Goal: Task Accomplishment & Management: Use online tool/utility

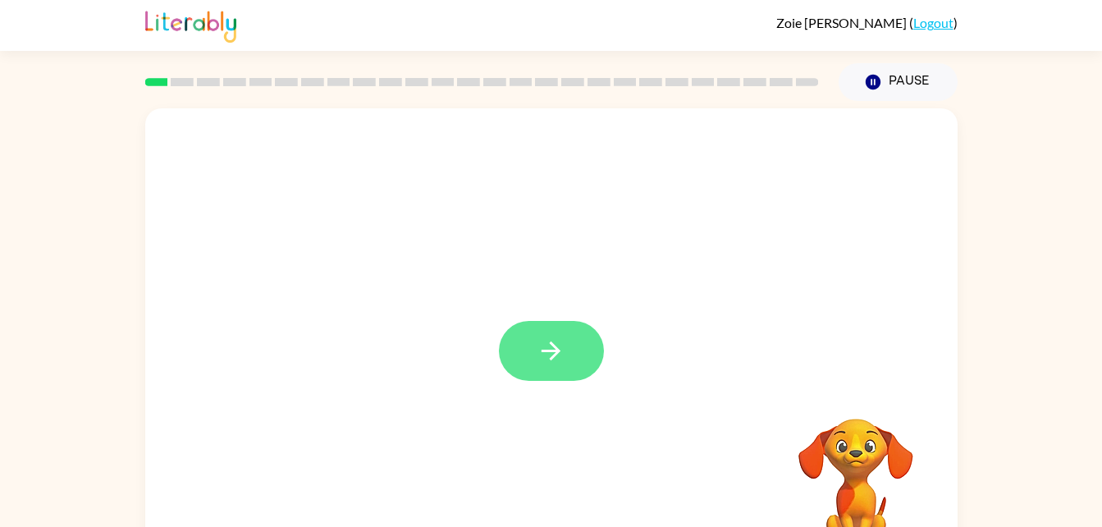
click at [553, 345] on icon "button" at bounding box center [550, 350] width 19 height 19
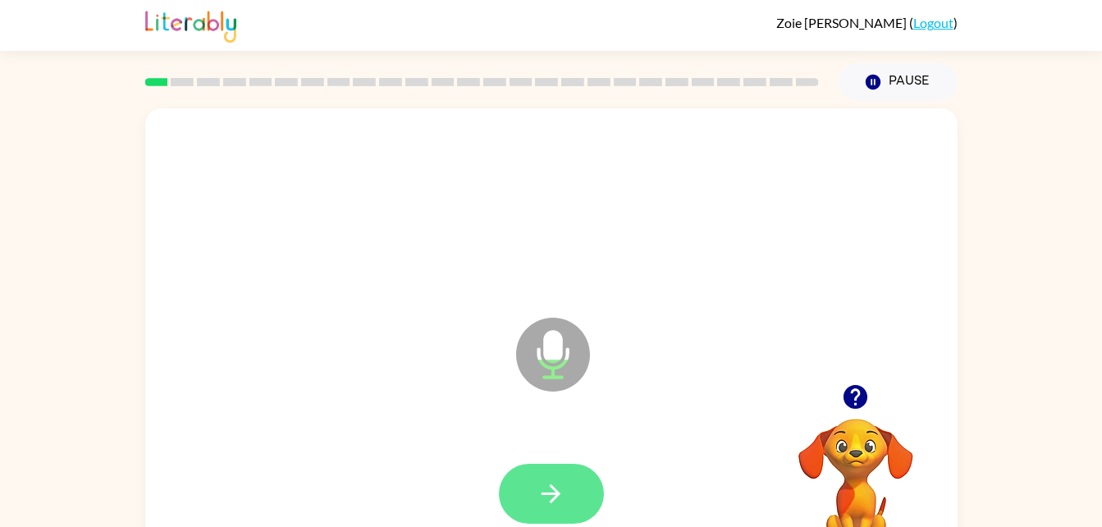
click at [555, 472] on button "button" at bounding box center [551, 494] width 105 height 60
click at [548, 487] on icon "button" at bounding box center [551, 493] width 29 height 29
click at [564, 508] on button "button" at bounding box center [551, 494] width 105 height 60
click at [528, 488] on button "button" at bounding box center [551, 494] width 105 height 60
click at [544, 507] on icon "button" at bounding box center [551, 493] width 29 height 29
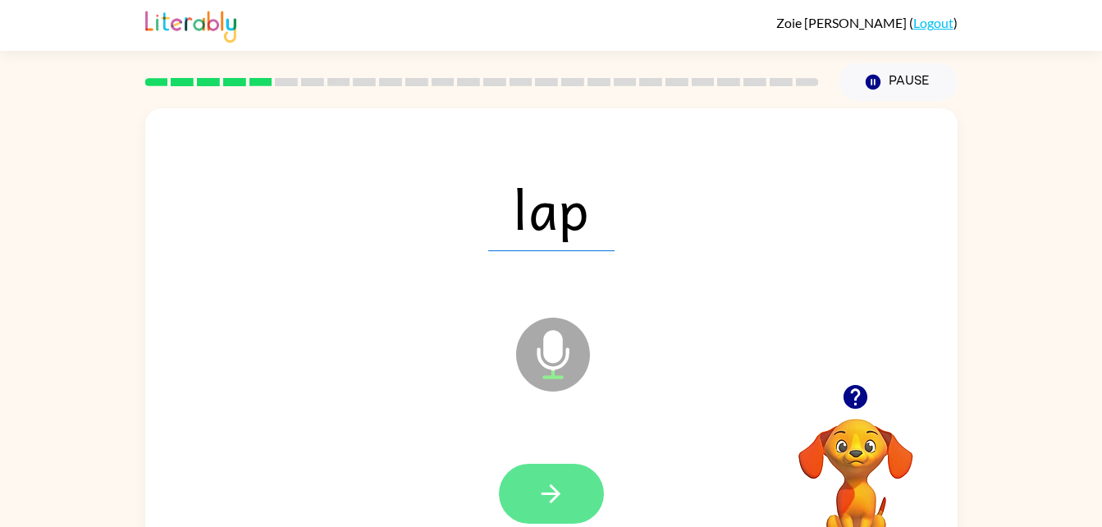
click at [546, 519] on button "button" at bounding box center [551, 494] width 105 height 60
click at [577, 478] on button "button" at bounding box center [551, 494] width 105 height 60
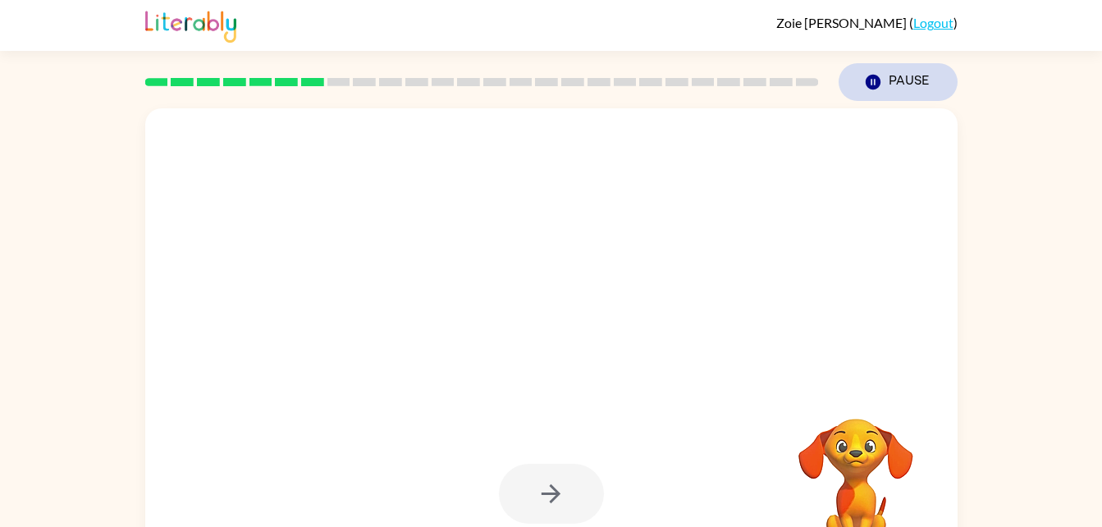
click at [879, 75] on icon "Pause" at bounding box center [873, 82] width 18 height 18
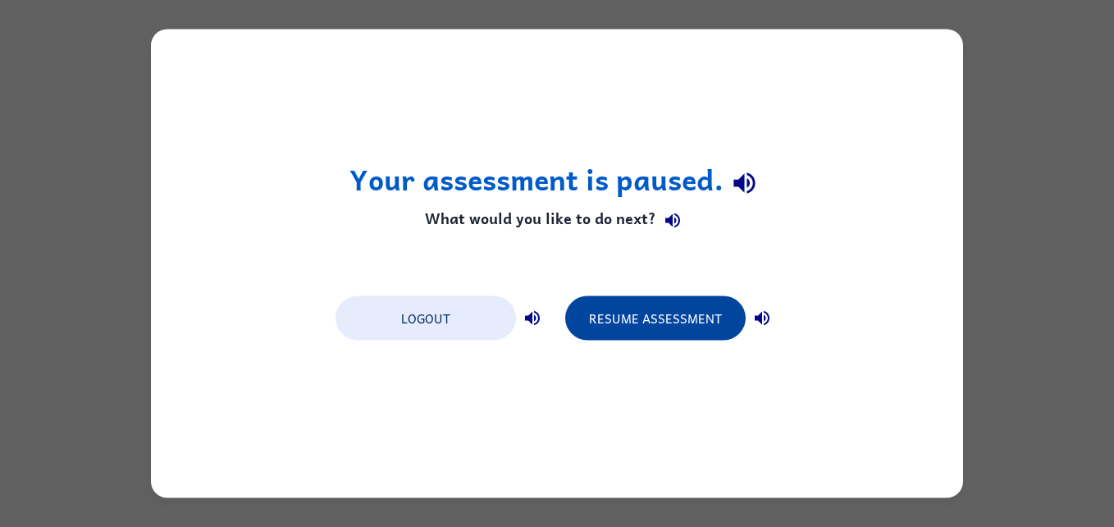
click at [637, 307] on button "Resume Assessment" at bounding box center [655, 318] width 180 height 44
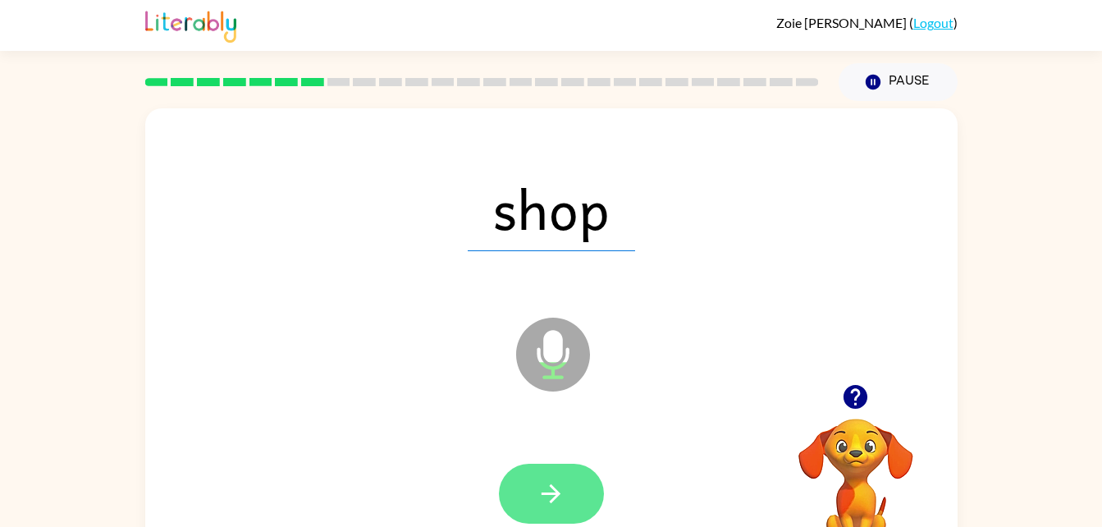
click at [578, 484] on button "button" at bounding box center [551, 494] width 105 height 60
click at [538, 485] on icon "button" at bounding box center [551, 493] width 29 height 29
click at [585, 497] on button "button" at bounding box center [551, 494] width 105 height 60
click at [561, 496] on icon "button" at bounding box center [551, 493] width 29 height 29
click at [542, 500] on icon "button" at bounding box center [551, 493] width 29 height 29
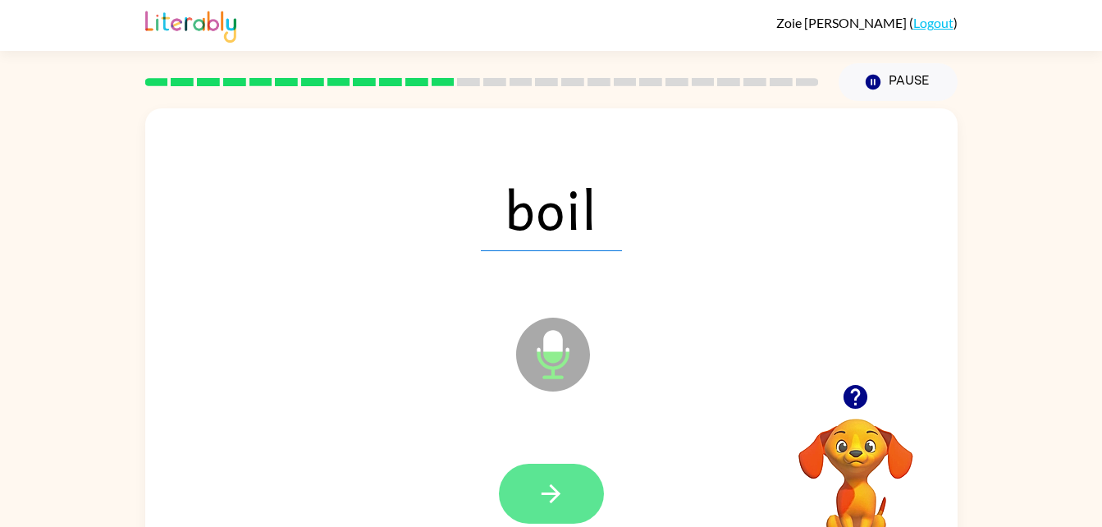
click at [545, 515] on button "button" at bounding box center [551, 494] width 105 height 60
click at [553, 508] on button "button" at bounding box center [551, 494] width 105 height 60
click at [560, 495] on icon "button" at bounding box center [551, 493] width 29 height 29
click at [557, 508] on button "button" at bounding box center [551, 494] width 105 height 60
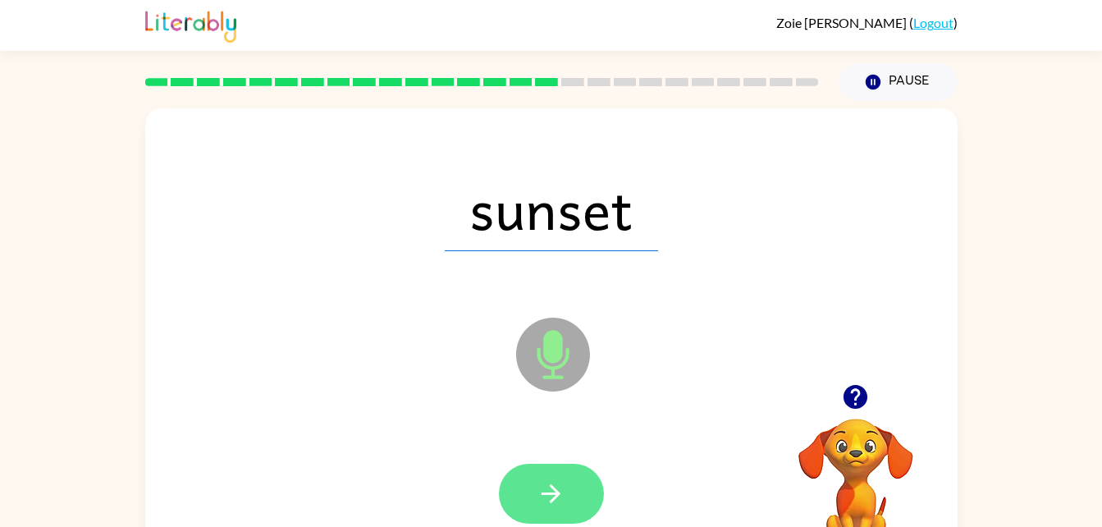
click at [555, 504] on icon "button" at bounding box center [551, 493] width 29 height 29
click at [567, 510] on button "button" at bounding box center [551, 494] width 105 height 60
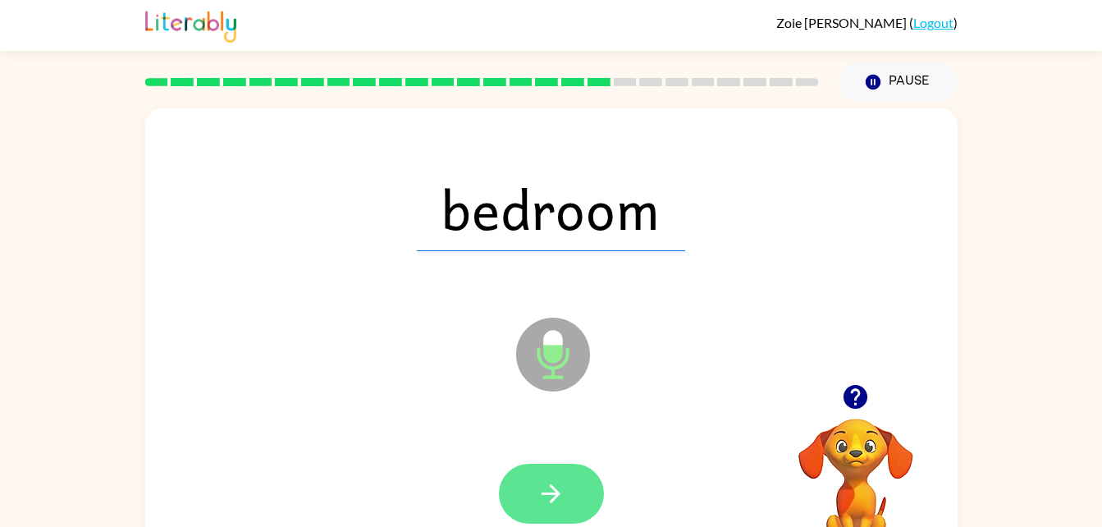
click at [554, 496] on icon "button" at bounding box center [551, 493] width 29 height 29
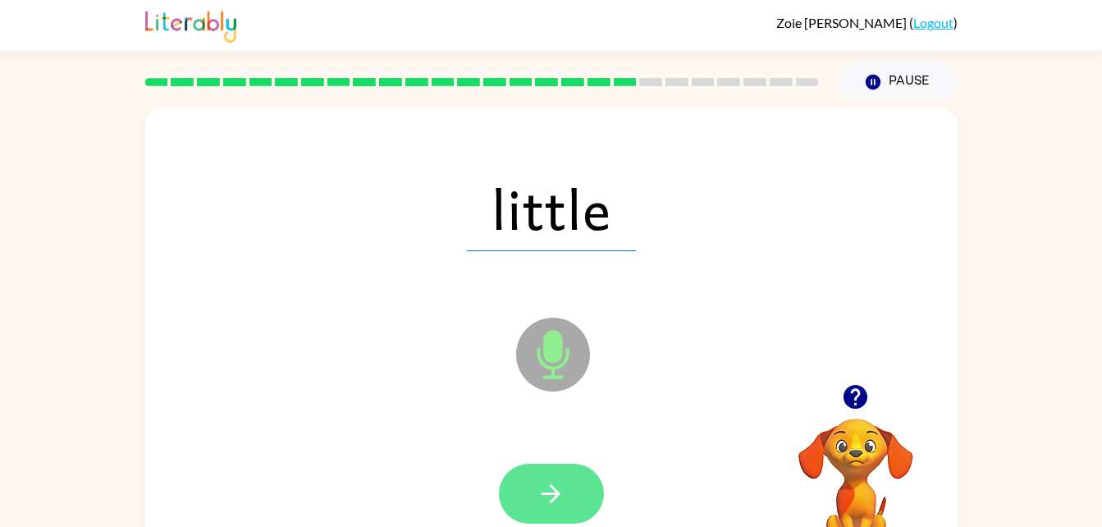
click at [563, 473] on button "button" at bounding box center [551, 494] width 105 height 60
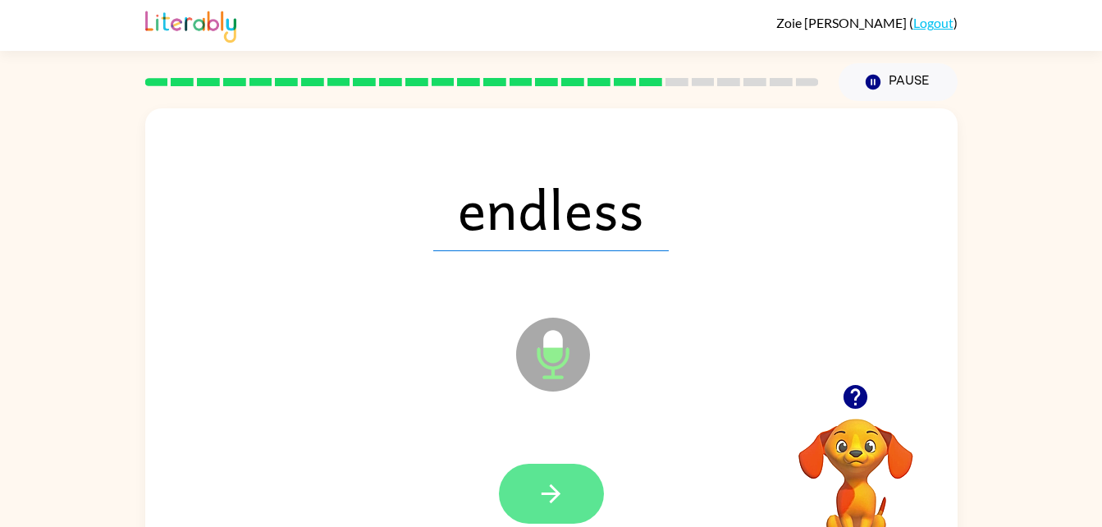
click at [568, 468] on button "button" at bounding box center [551, 494] width 105 height 60
click at [531, 505] on button "button" at bounding box center [551, 494] width 105 height 60
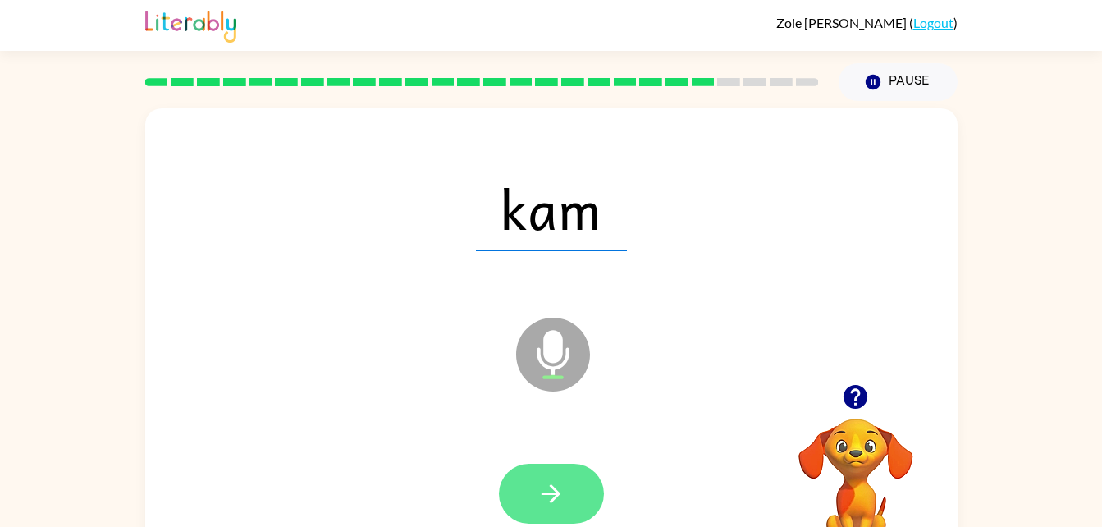
click at [560, 504] on icon "button" at bounding box center [551, 493] width 29 height 29
click at [563, 509] on button "button" at bounding box center [551, 494] width 105 height 60
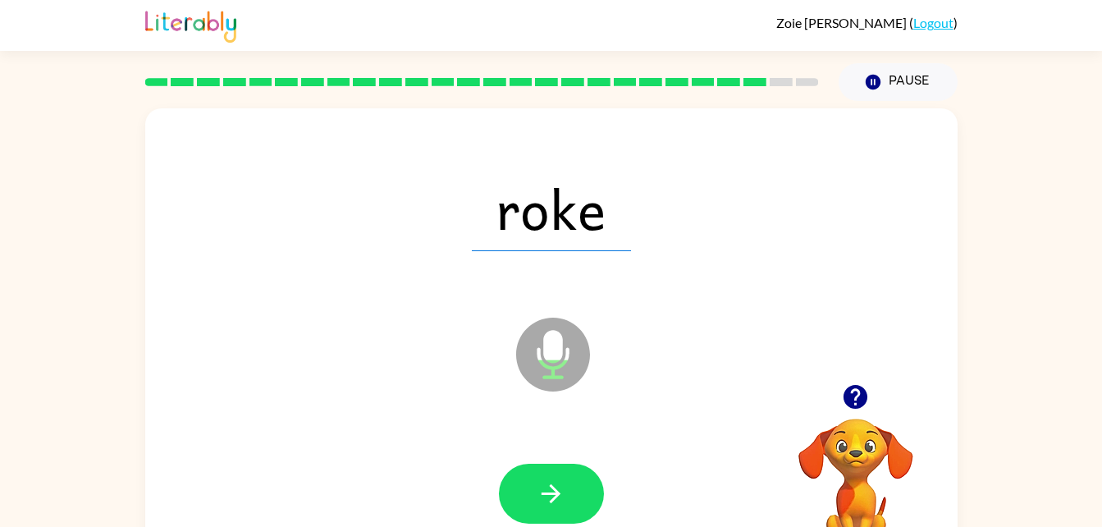
click at [541, 454] on div at bounding box center [551, 494] width 779 height 135
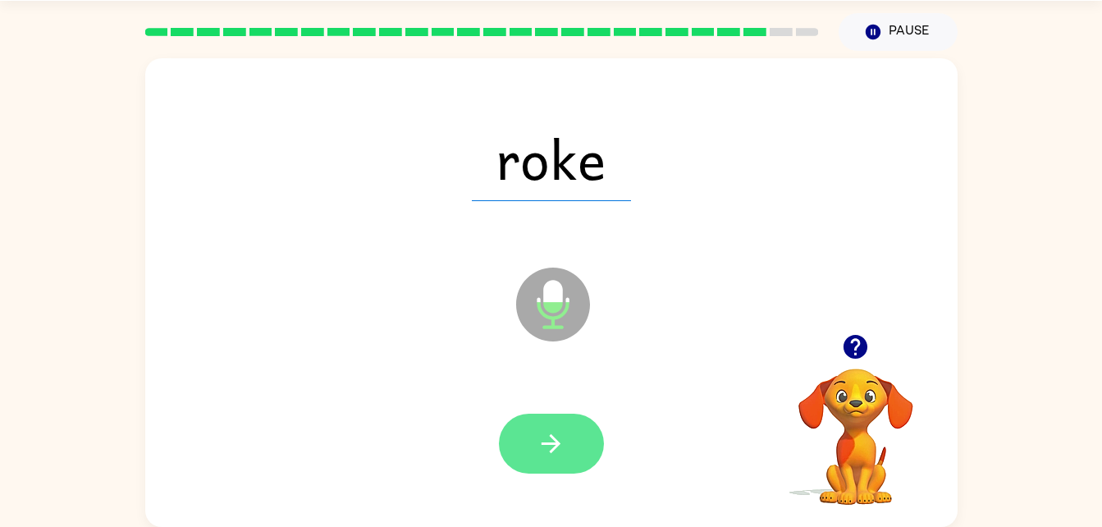
click at [567, 452] on button "button" at bounding box center [551, 443] width 105 height 60
click at [521, 451] on button "button" at bounding box center [551, 443] width 105 height 60
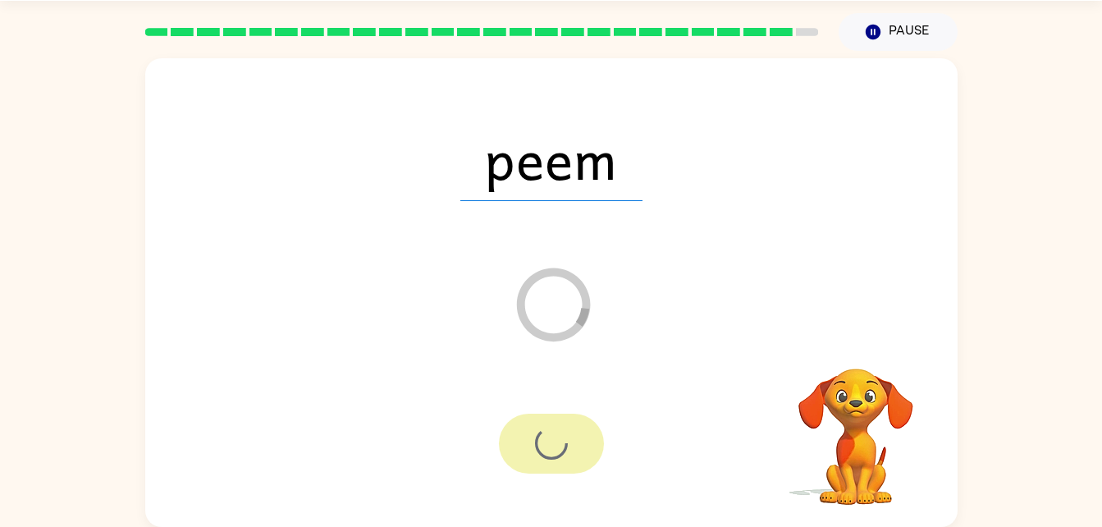
scroll to position [21, 0]
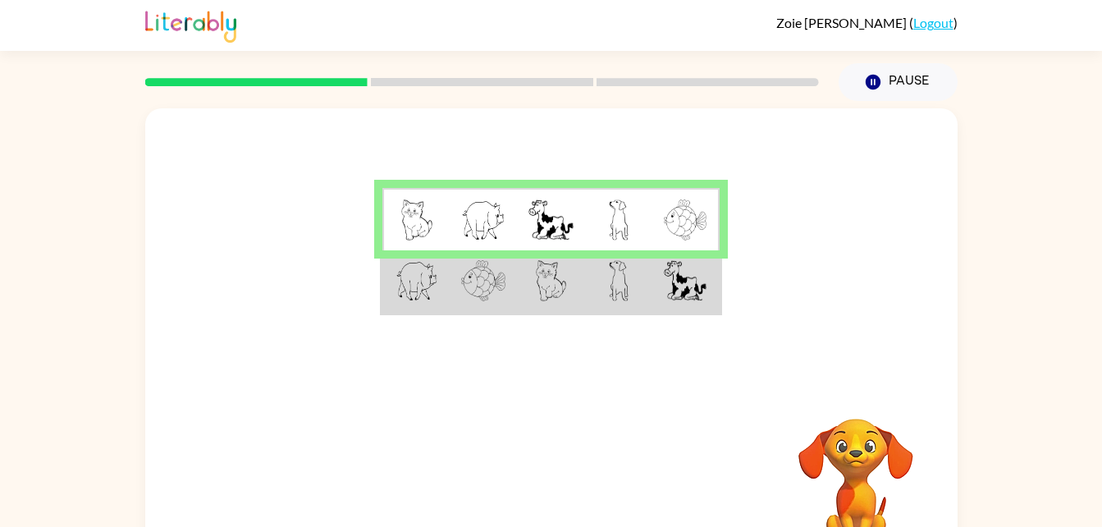
click at [495, 289] on img at bounding box center [483, 280] width 44 height 41
click at [599, 286] on td at bounding box center [618, 281] width 67 height 63
click at [636, 299] on td at bounding box center [618, 281] width 67 height 63
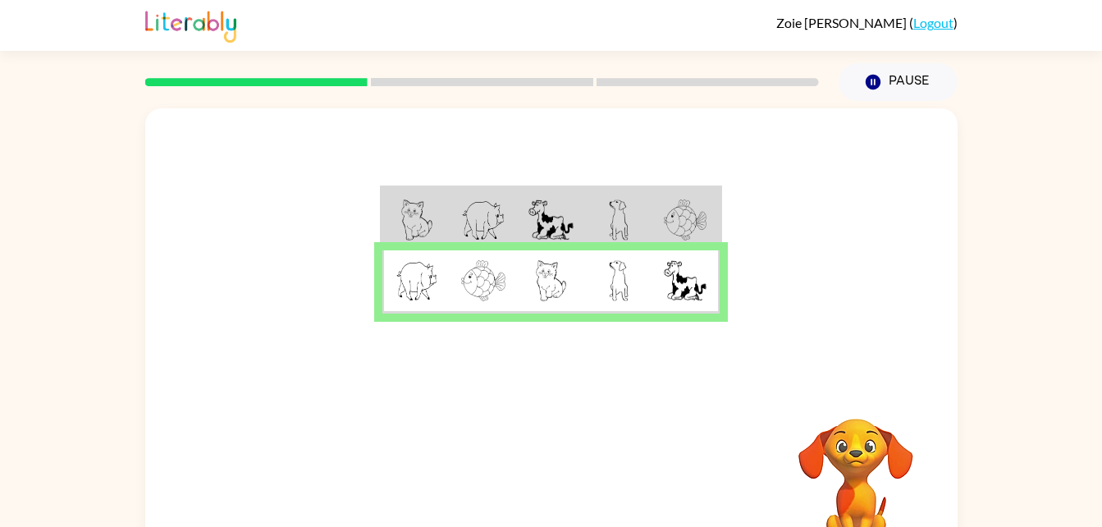
click at [628, 302] on td at bounding box center [618, 281] width 67 height 63
click at [619, 313] on td at bounding box center [618, 281] width 67 height 63
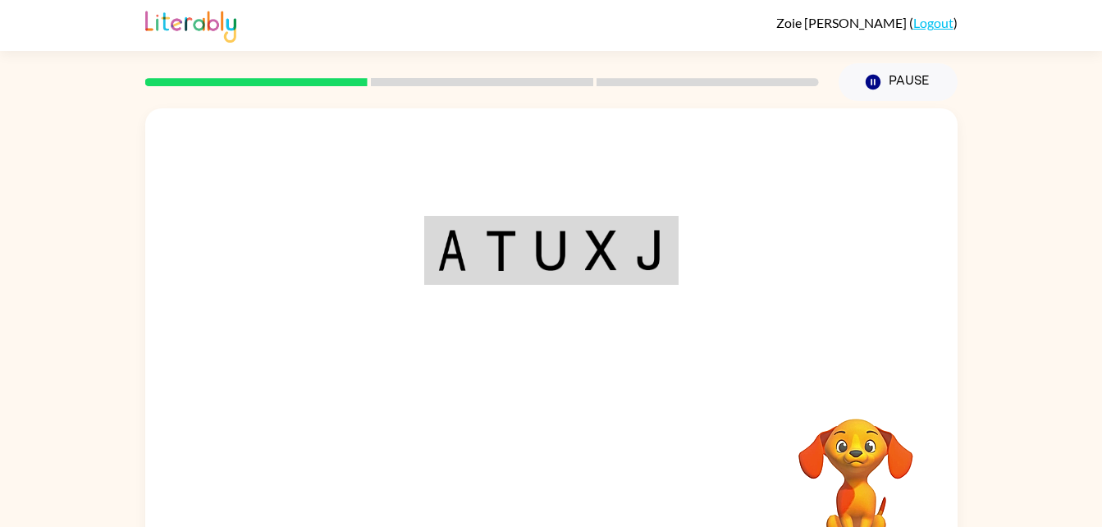
click at [553, 482] on div "Your browser must support playing .mp4 files to use Literably. Please try using…" at bounding box center [551, 342] width 812 height 468
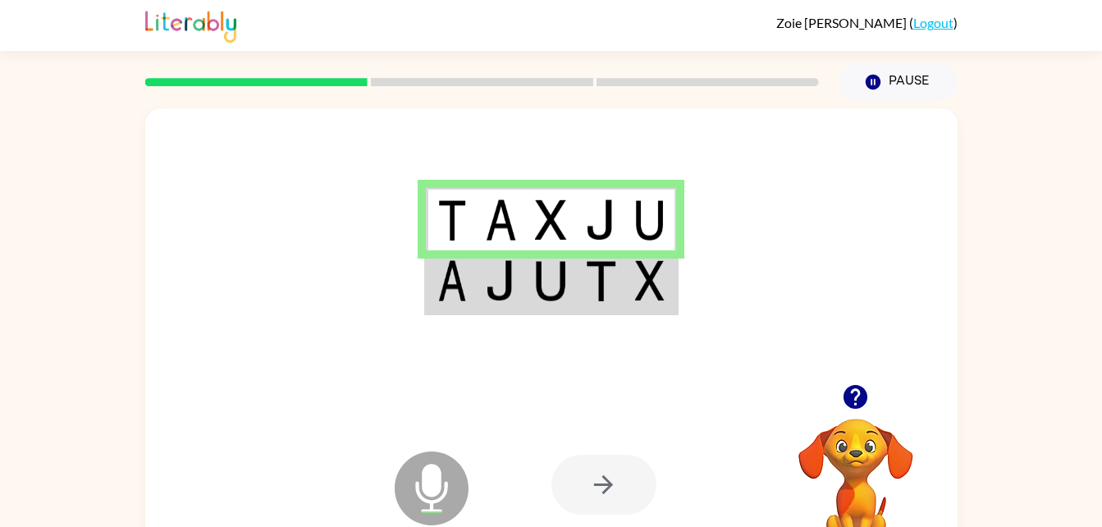
click at [605, 291] on img at bounding box center [600, 280] width 31 height 41
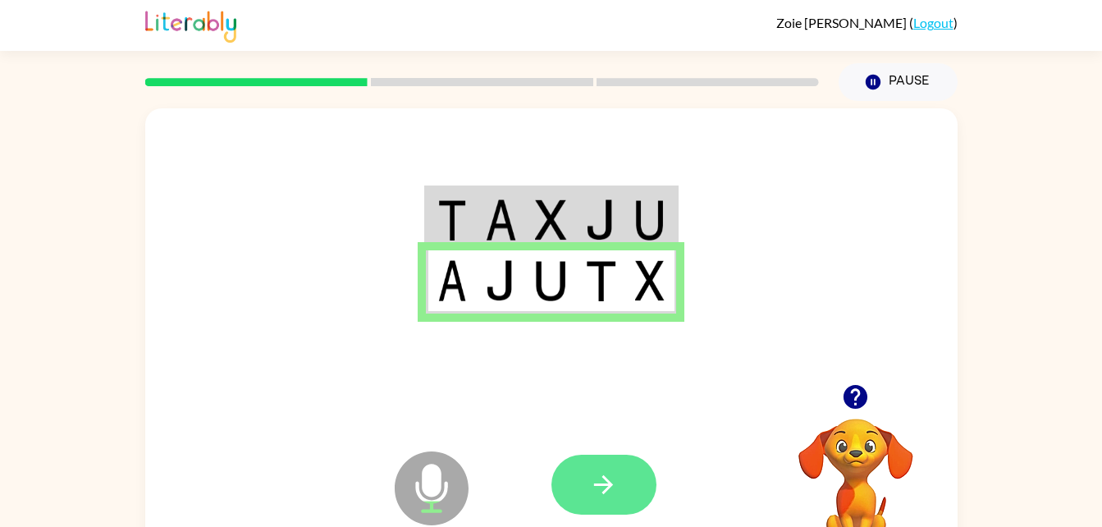
click at [608, 491] on icon "button" at bounding box center [603, 484] width 29 height 29
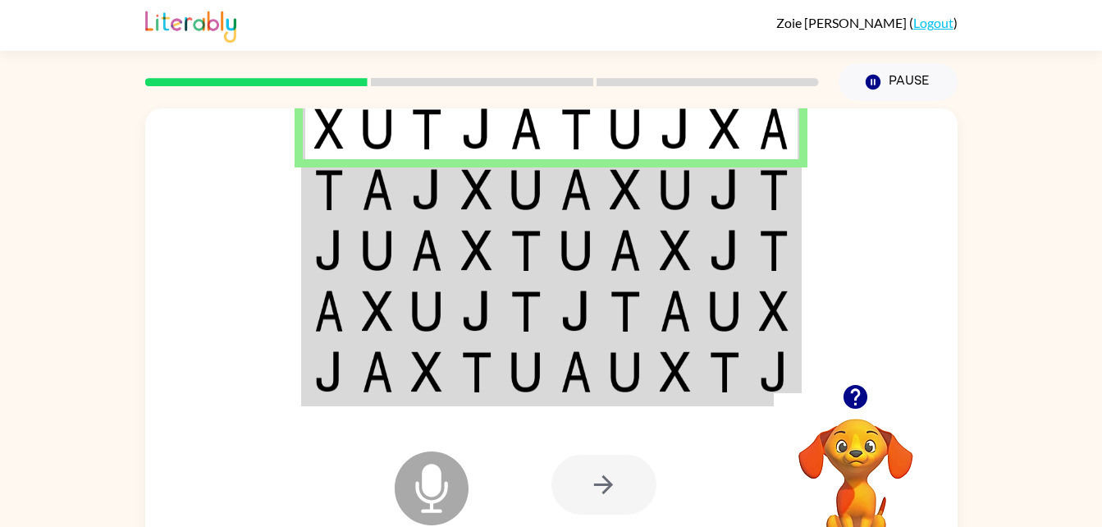
click at [688, 194] on img at bounding box center [675, 189] width 31 height 41
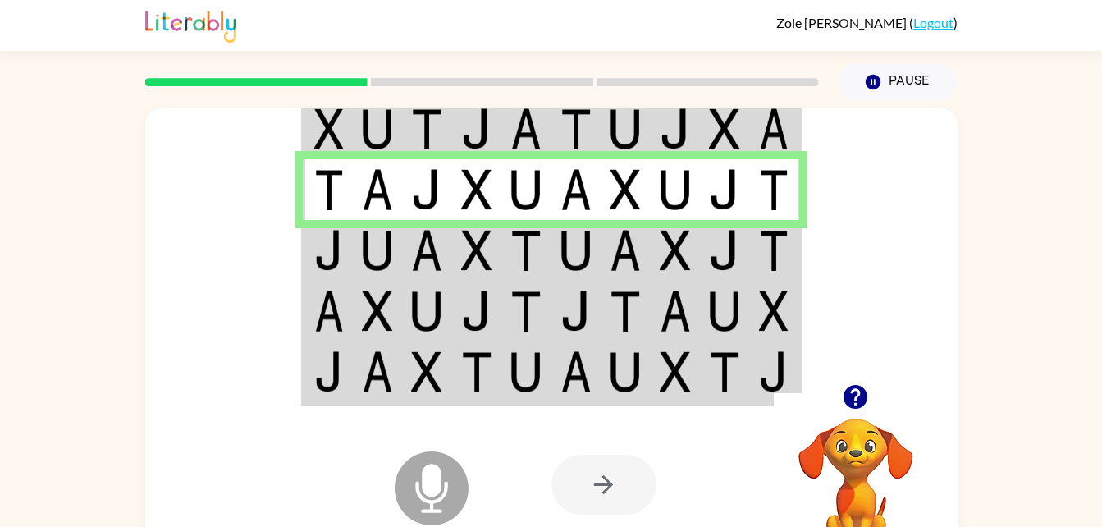
click at [753, 249] on td at bounding box center [775, 250] width 50 height 61
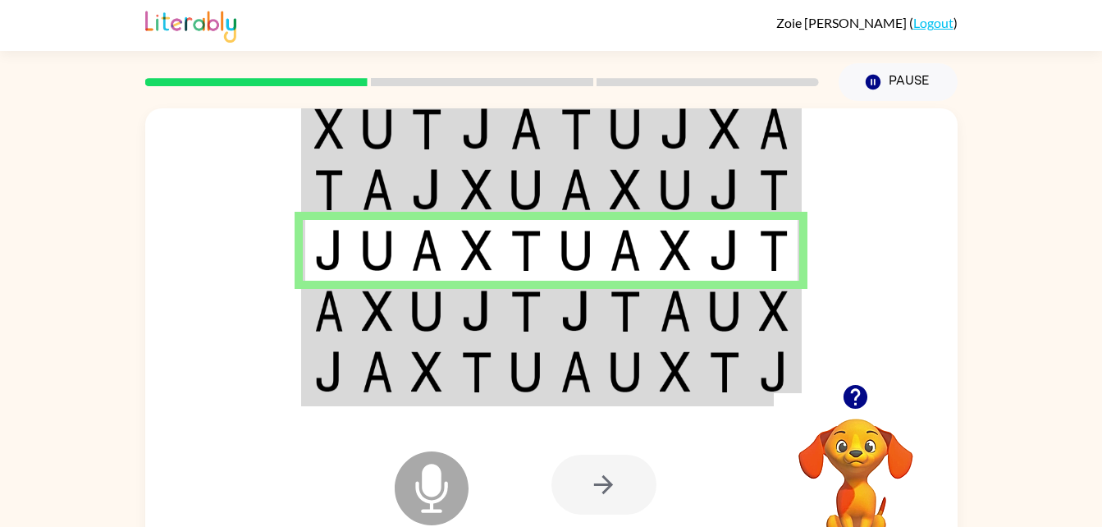
click at [705, 313] on td at bounding box center [725, 311] width 50 height 61
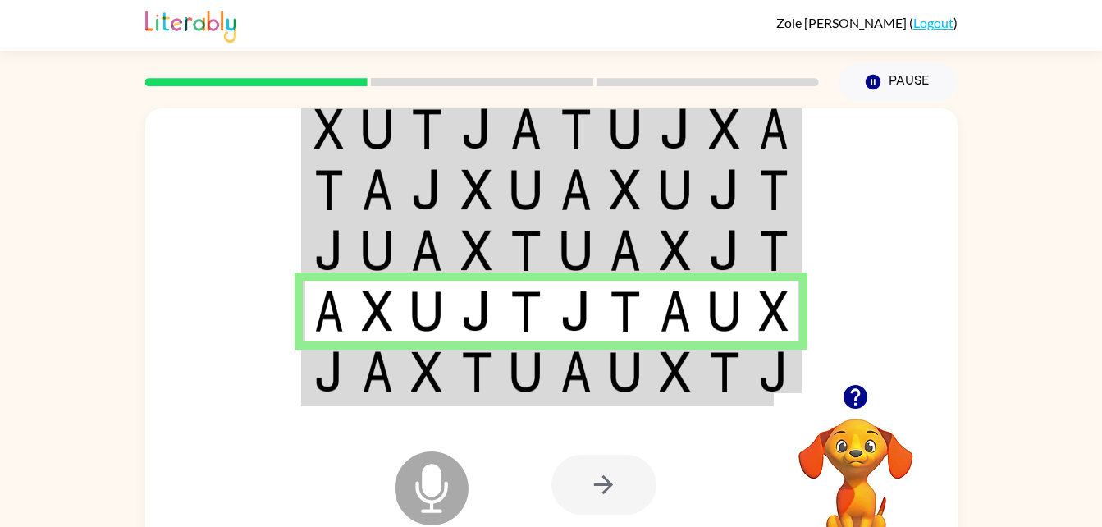
click at [697, 359] on td at bounding box center [676, 372] width 50 height 63
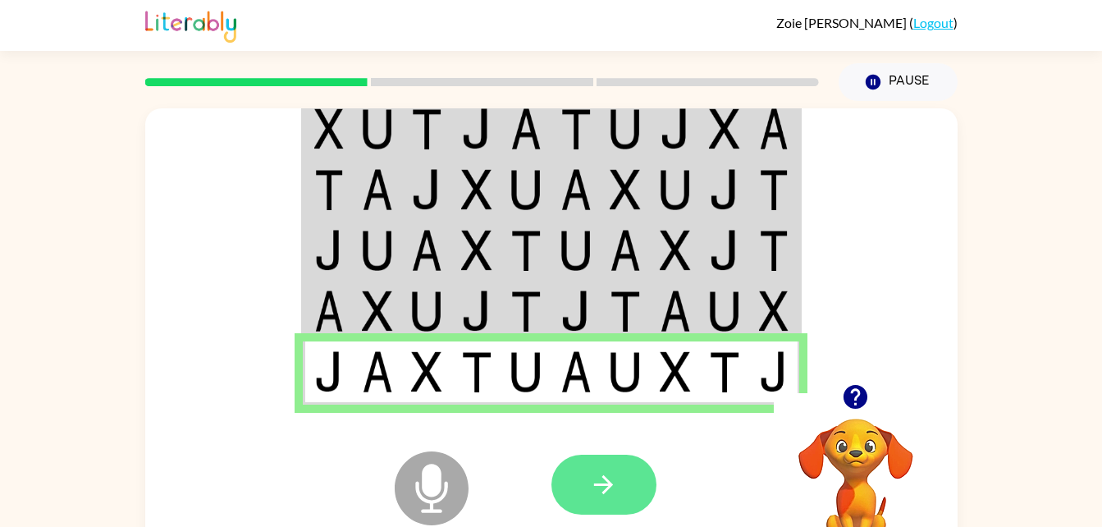
click at [624, 500] on button "button" at bounding box center [603, 485] width 105 height 60
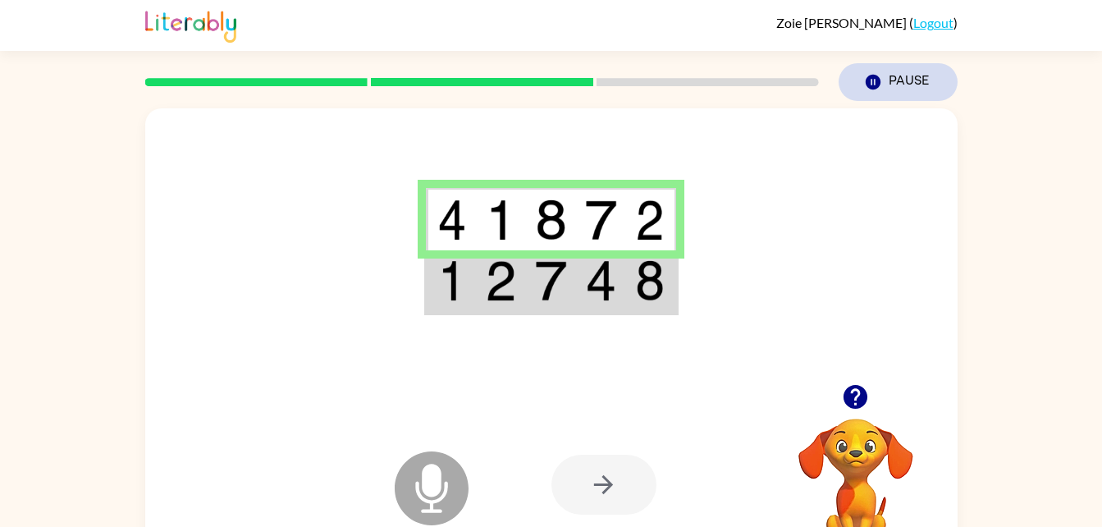
click at [882, 83] on button "Pause Pause" at bounding box center [897, 82] width 119 height 38
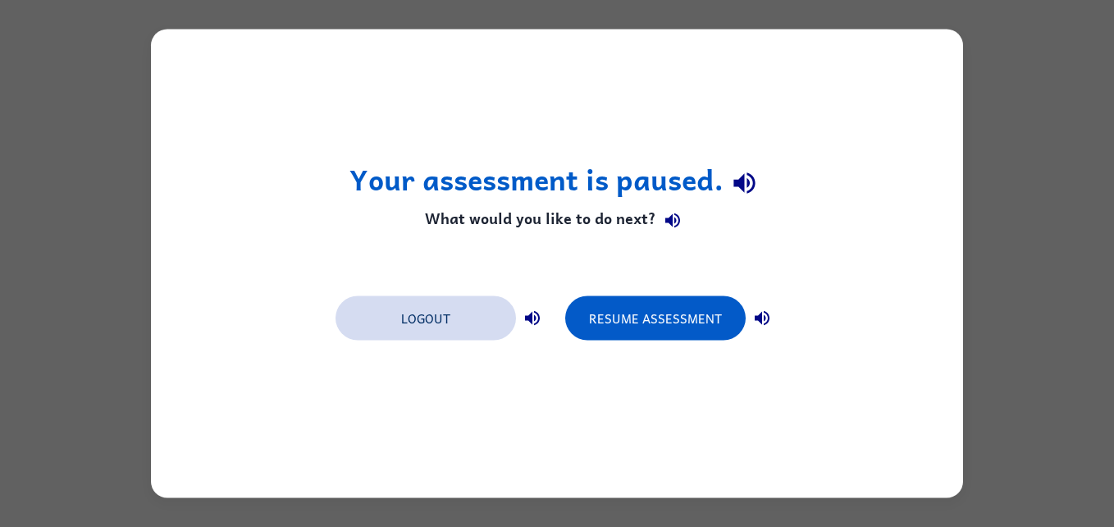
click at [421, 327] on button "Logout" at bounding box center [426, 318] width 180 height 44
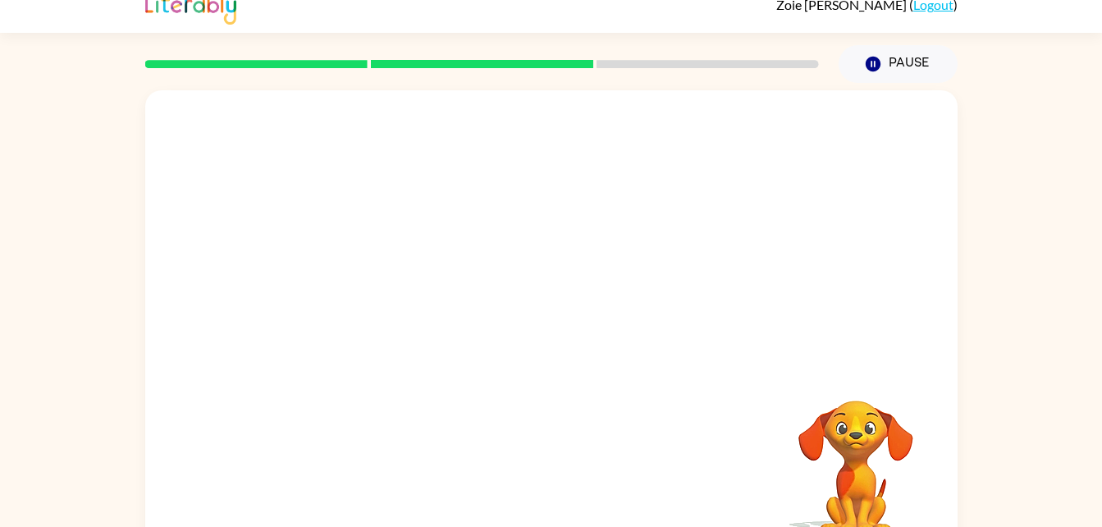
scroll to position [50, 0]
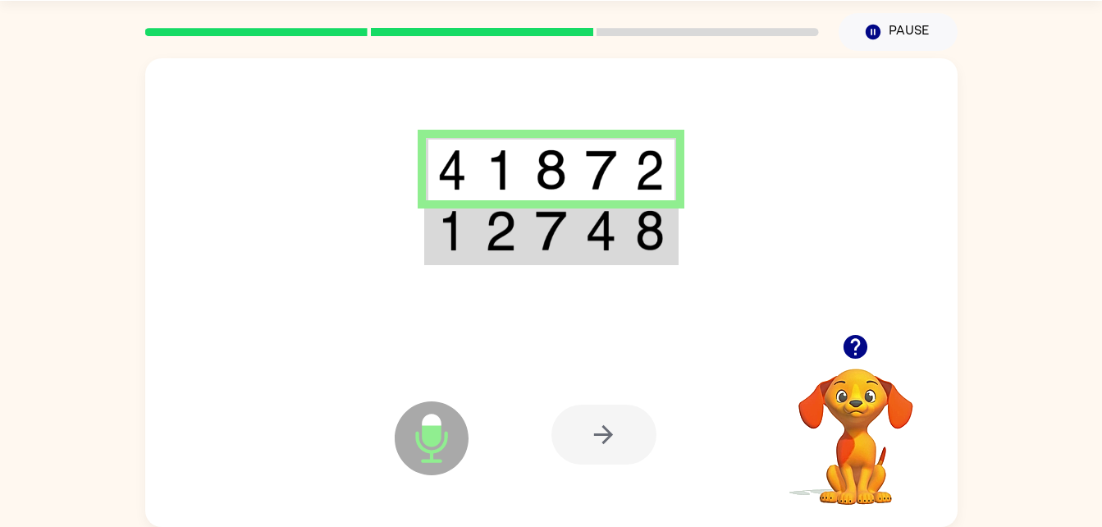
click at [602, 248] on img at bounding box center [600, 230] width 31 height 41
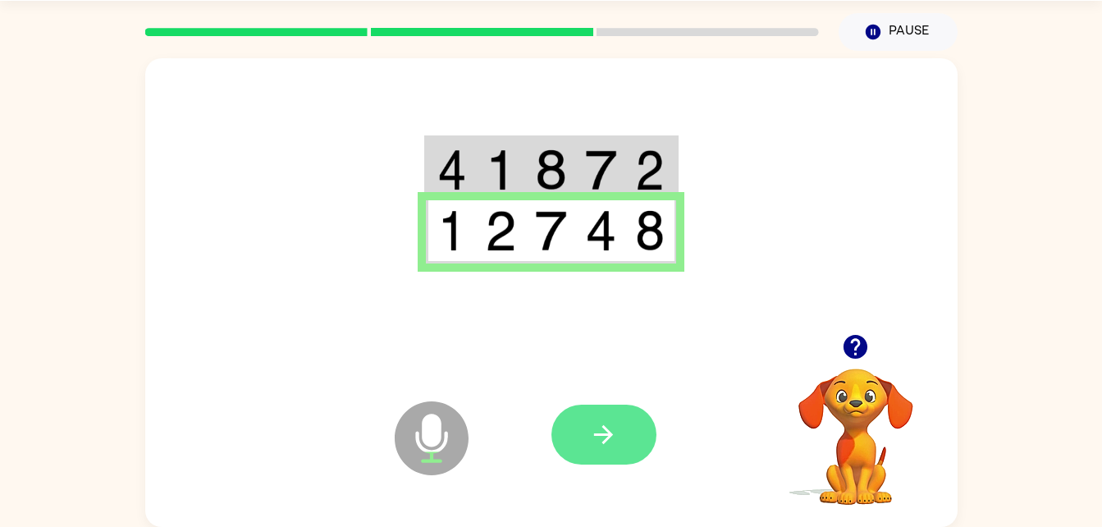
click at [621, 427] on button "button" at bounding box center [603, 434] width 105 height 60
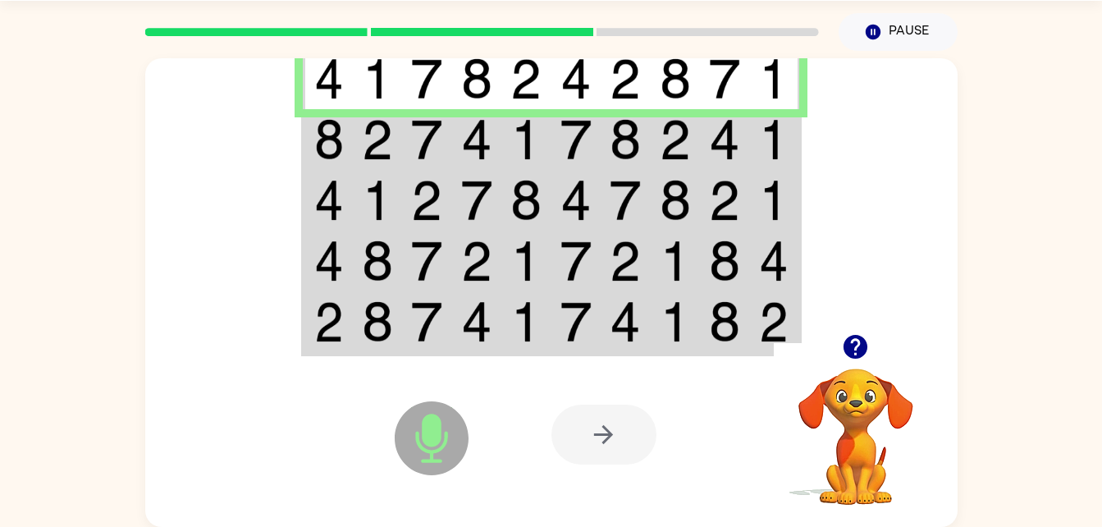
click at [643, 321] on td at bounding box center [626, 322] width 50 height 63
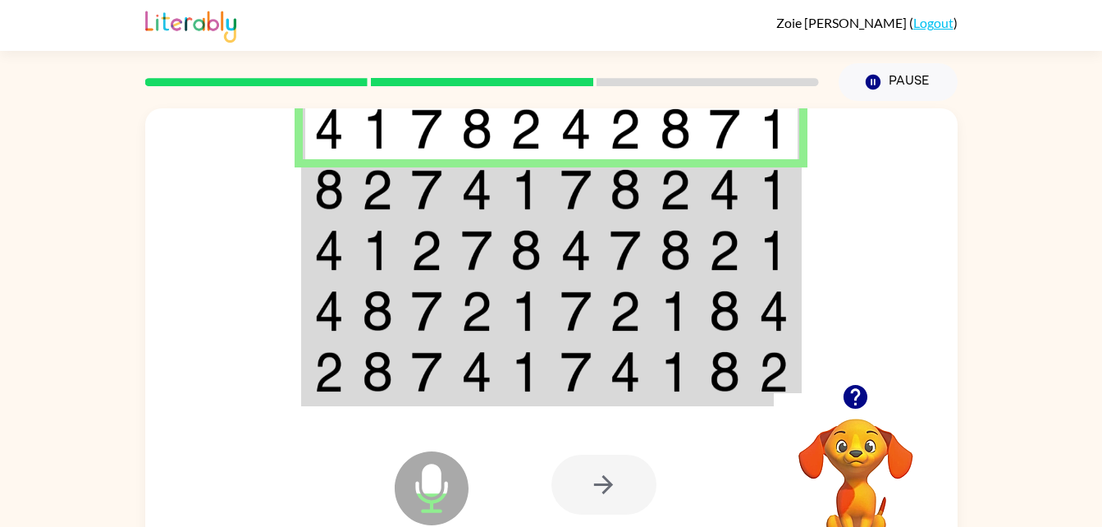
click at [638, 194] on img at bounding box center [625, 189] width 31 height 41
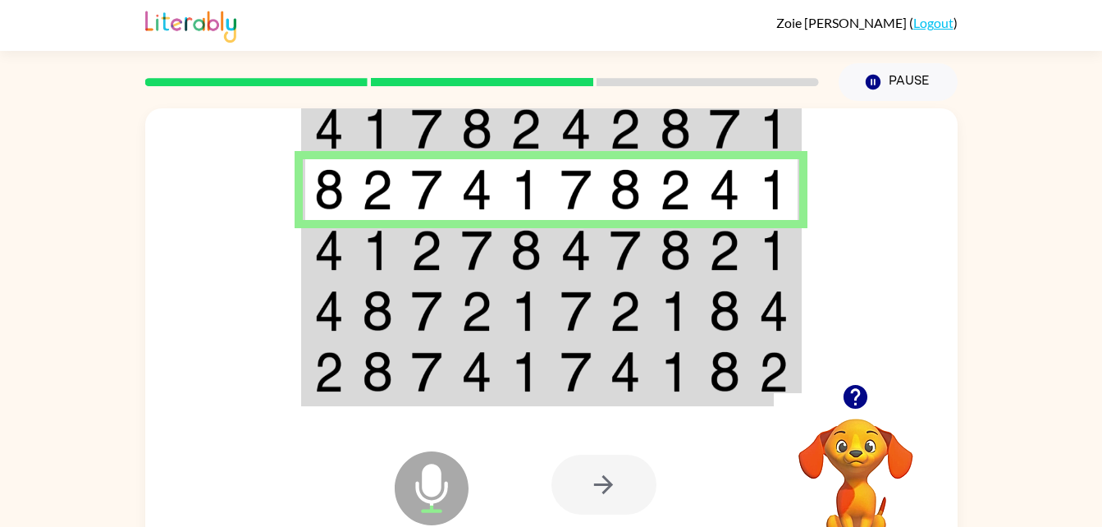
click at [639, 202] on img at bounding box center [625, 189] width 31 height 41
click at [594, 256] on td at bounding box center [576, 250] width 50 height 61
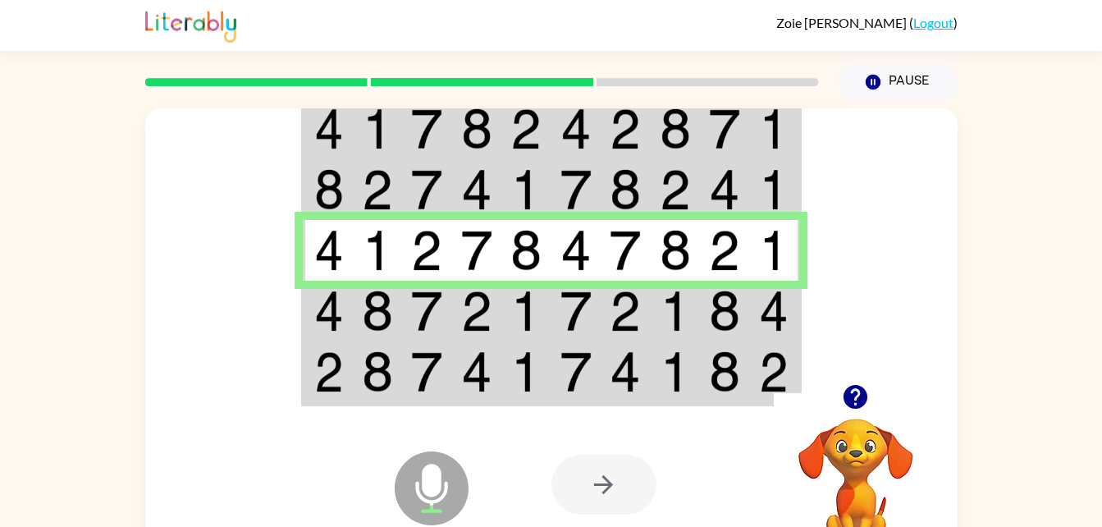
click at [572, 293] on img at bounding box center [575, 310] width 31 height 41
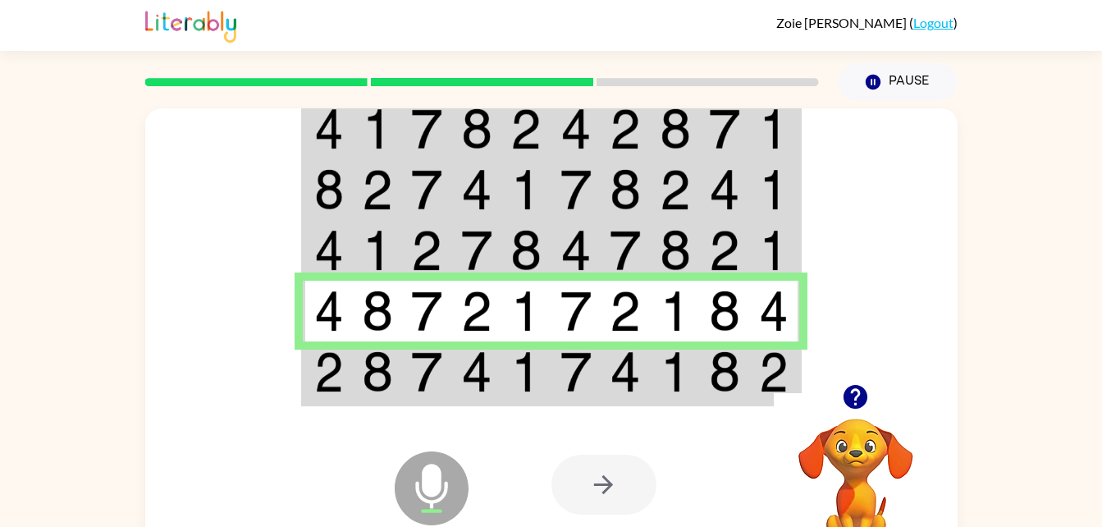
click at [573, 344] on td at bounding box center [576, 372] width 50 height 63
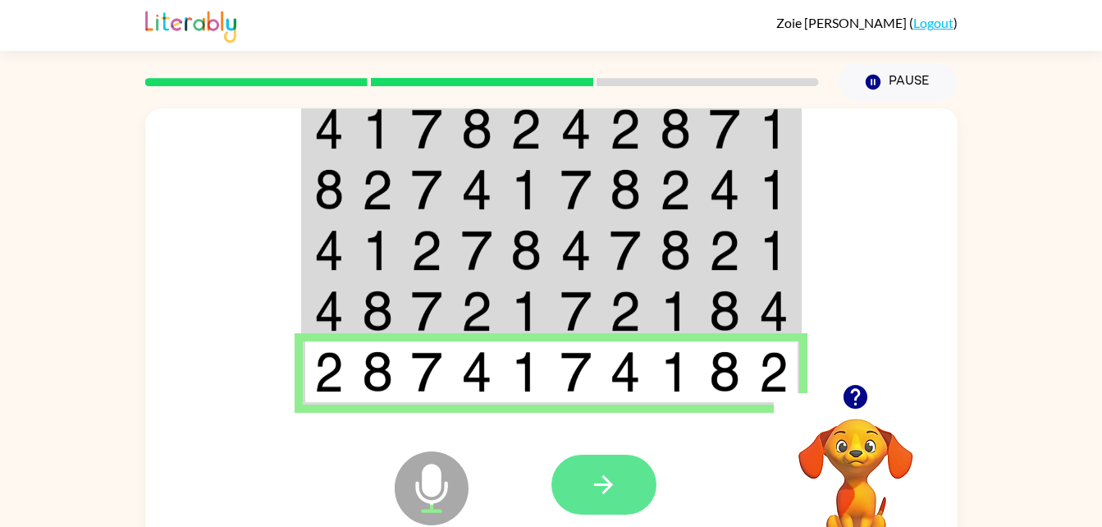
click at [604, 491] on icon "button" at bounding box center [603, 484] width 19 height 19
